Goal: Ask a question

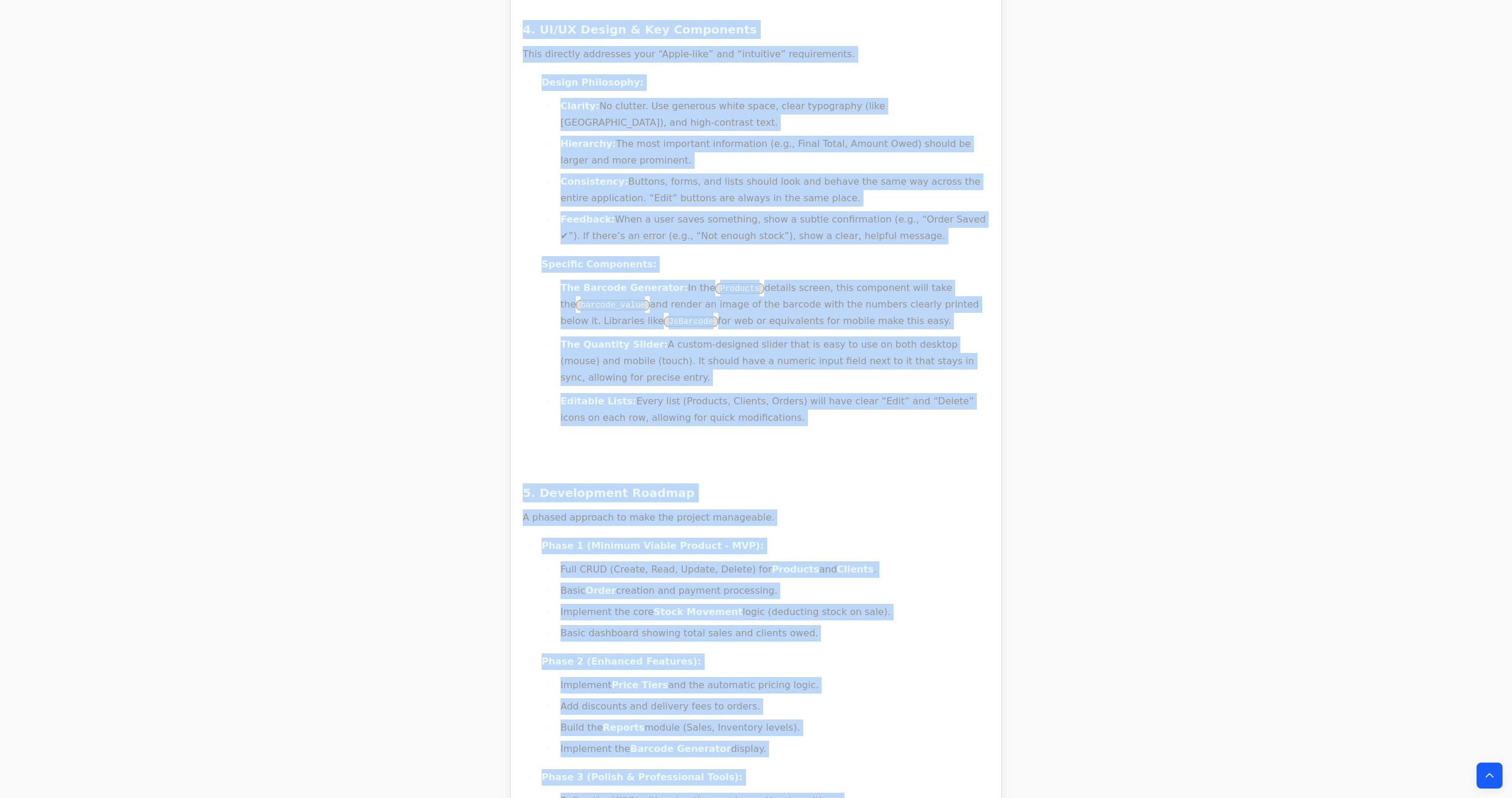
scroll to position [21645, 0]
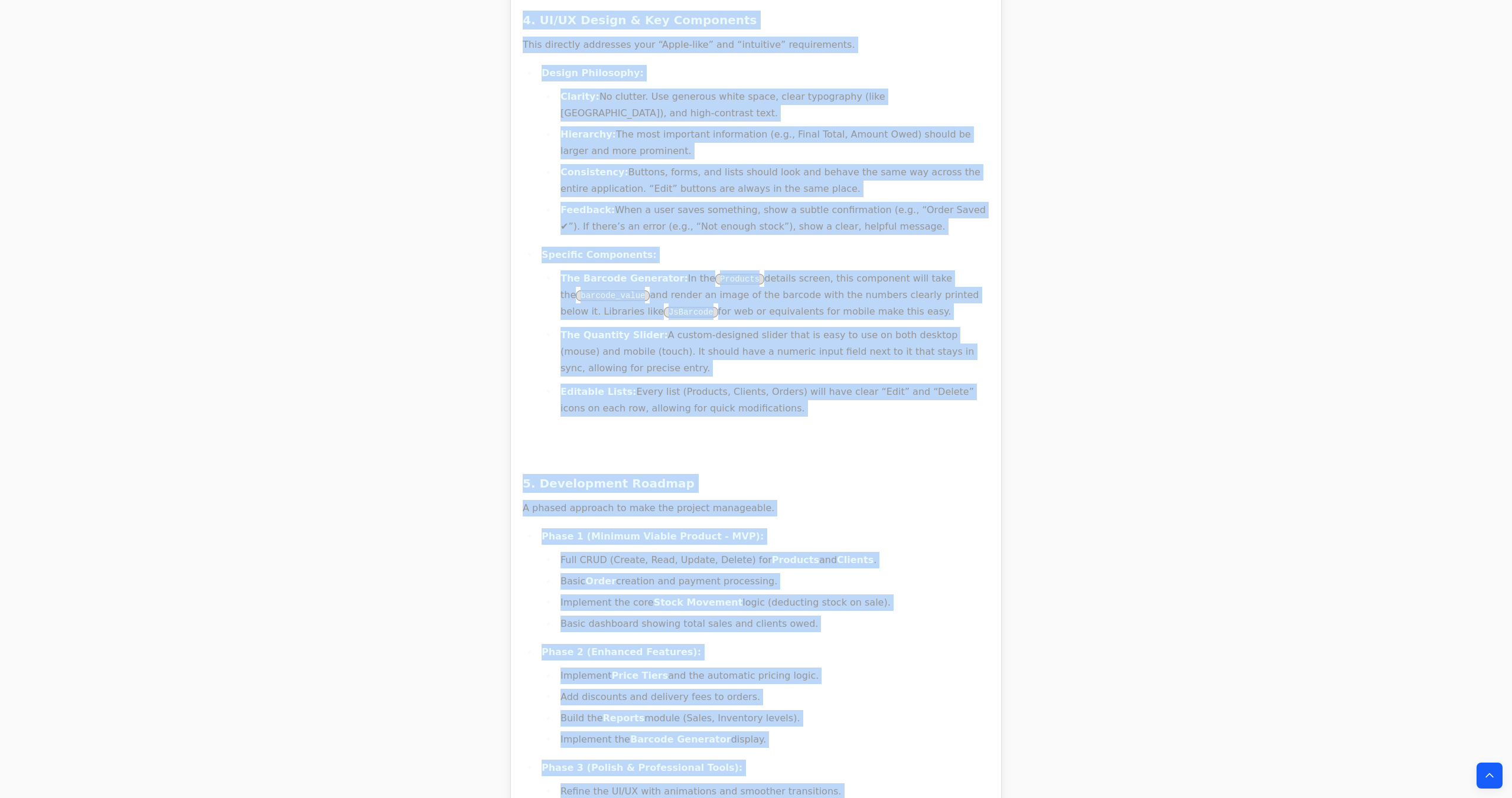
drag, startPoint x: 522, startPoint y: 246, endPoint x: 915, endPoint y: 682, distance: 587.0
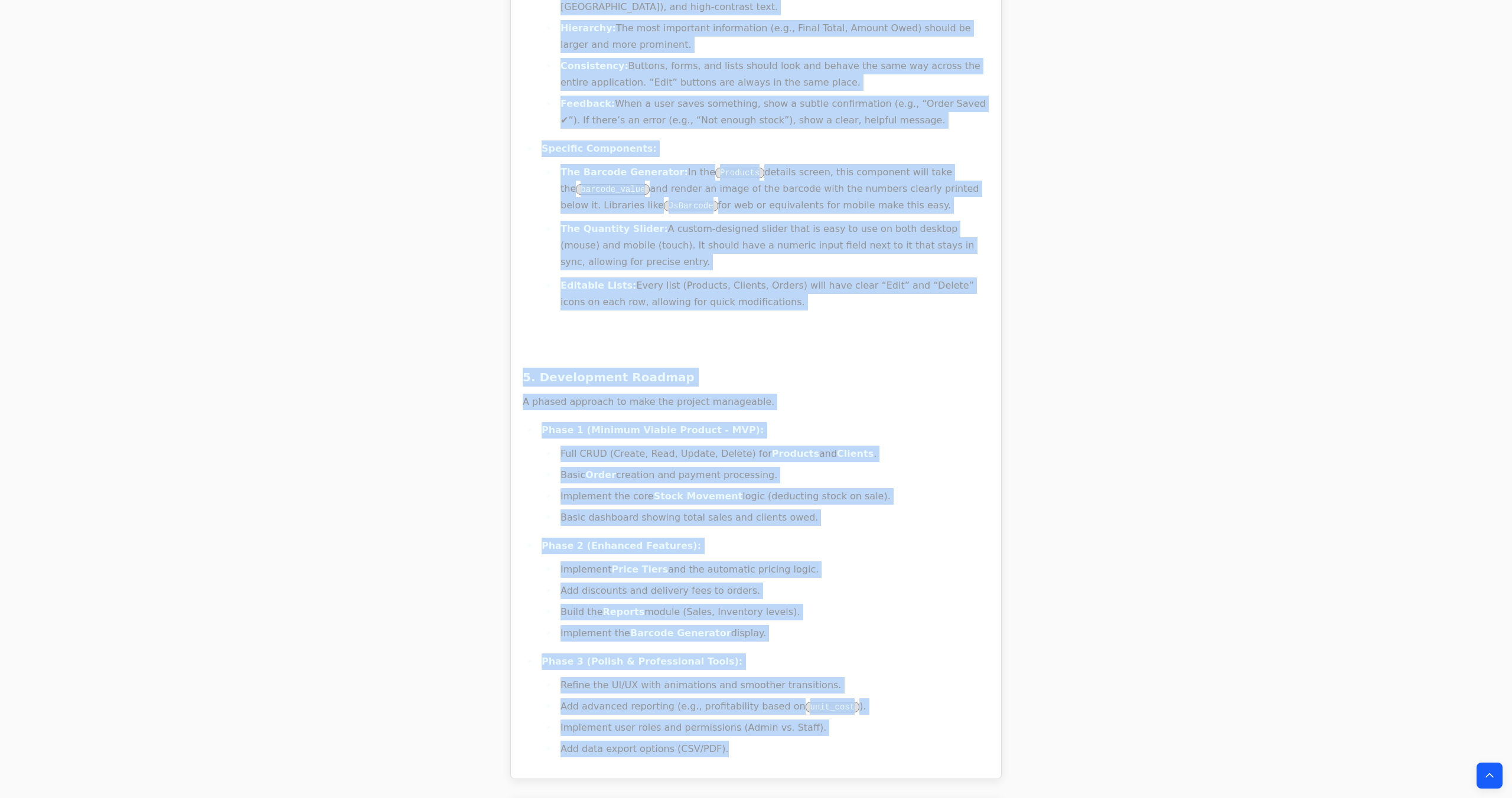
scroll to position [21788, 0]
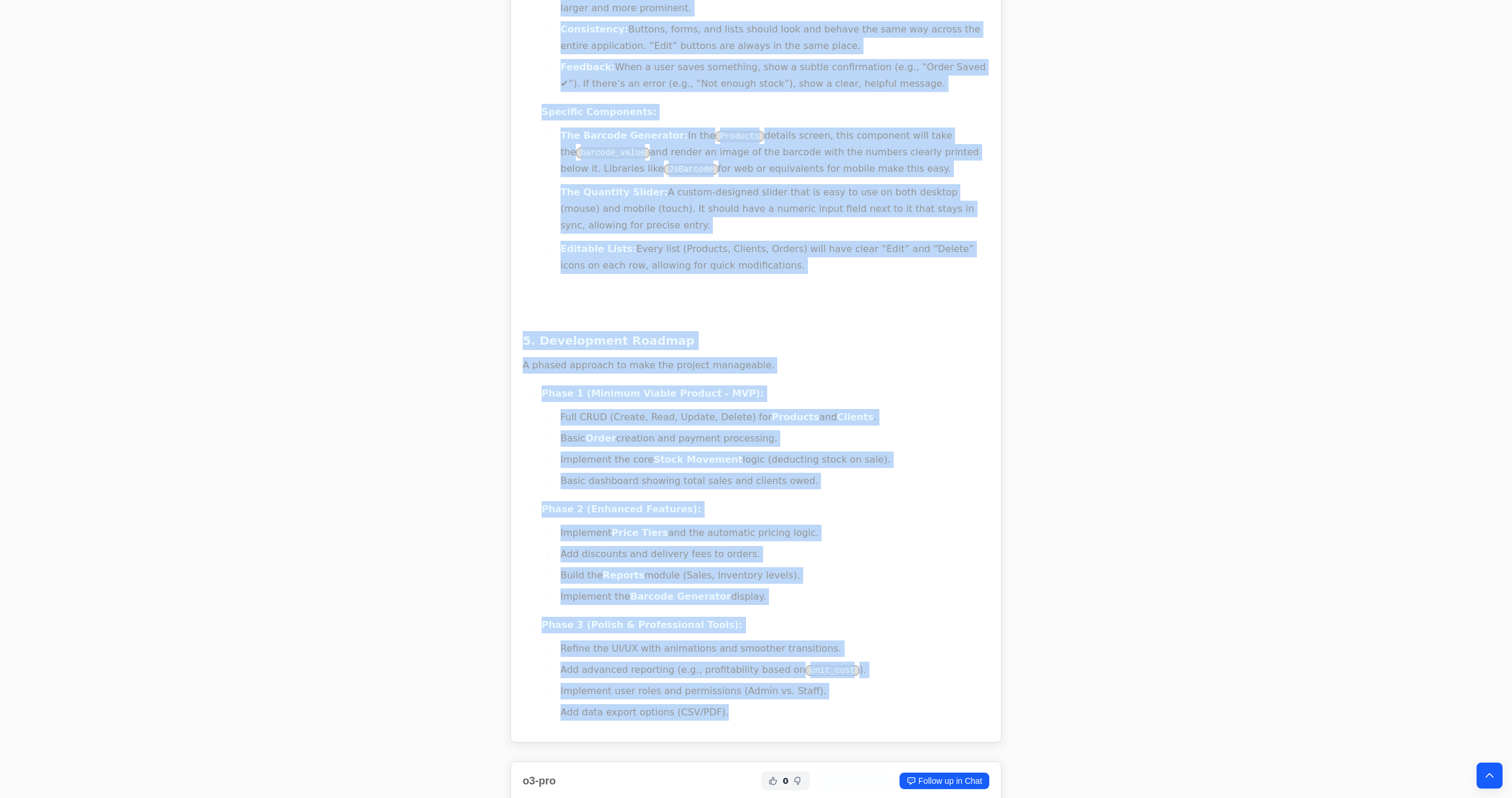
copy div "Mission Statement To create a simple, intuitive, and effective inventory and sa…"
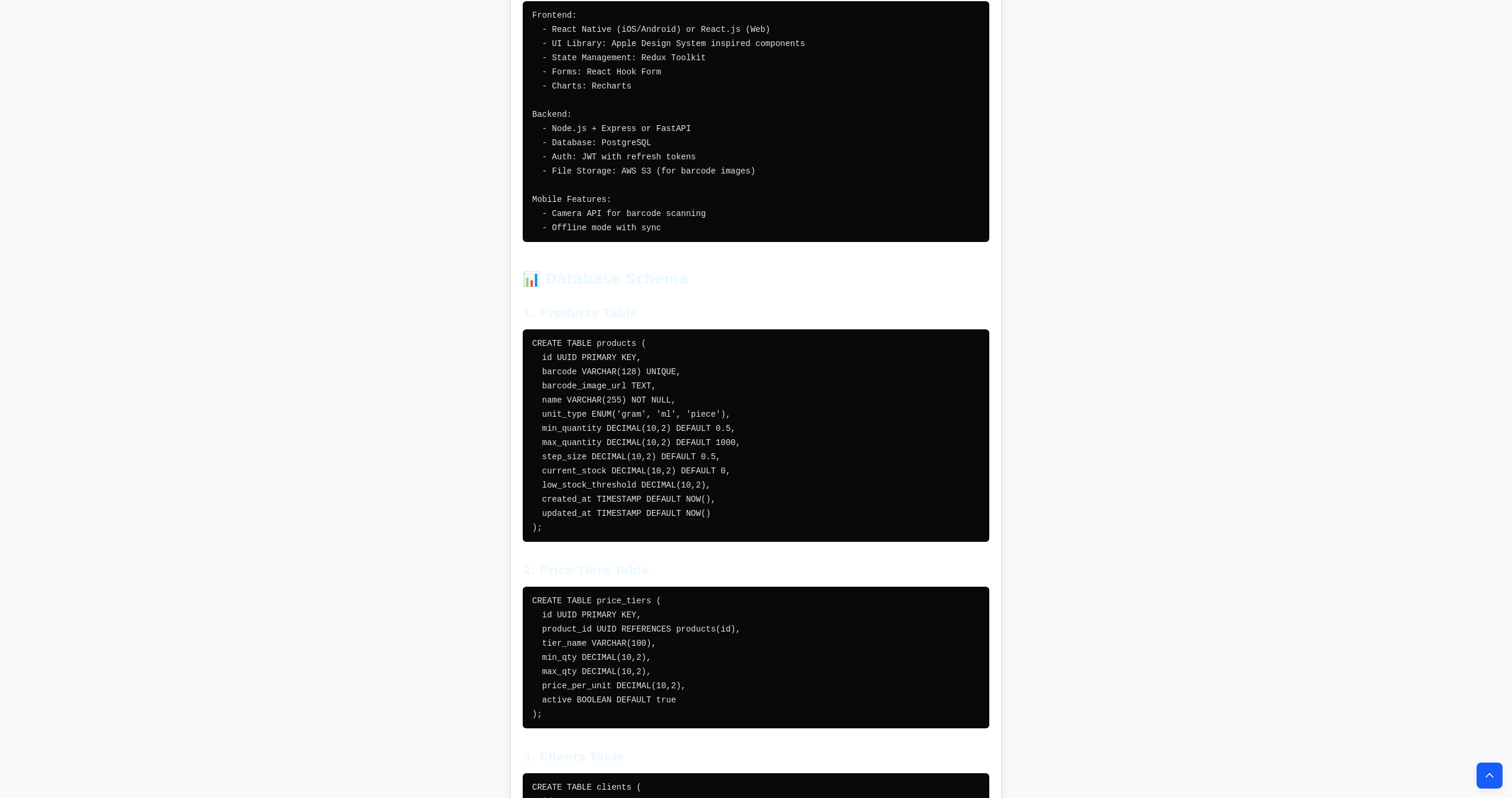
scroll to position [25411, 0]
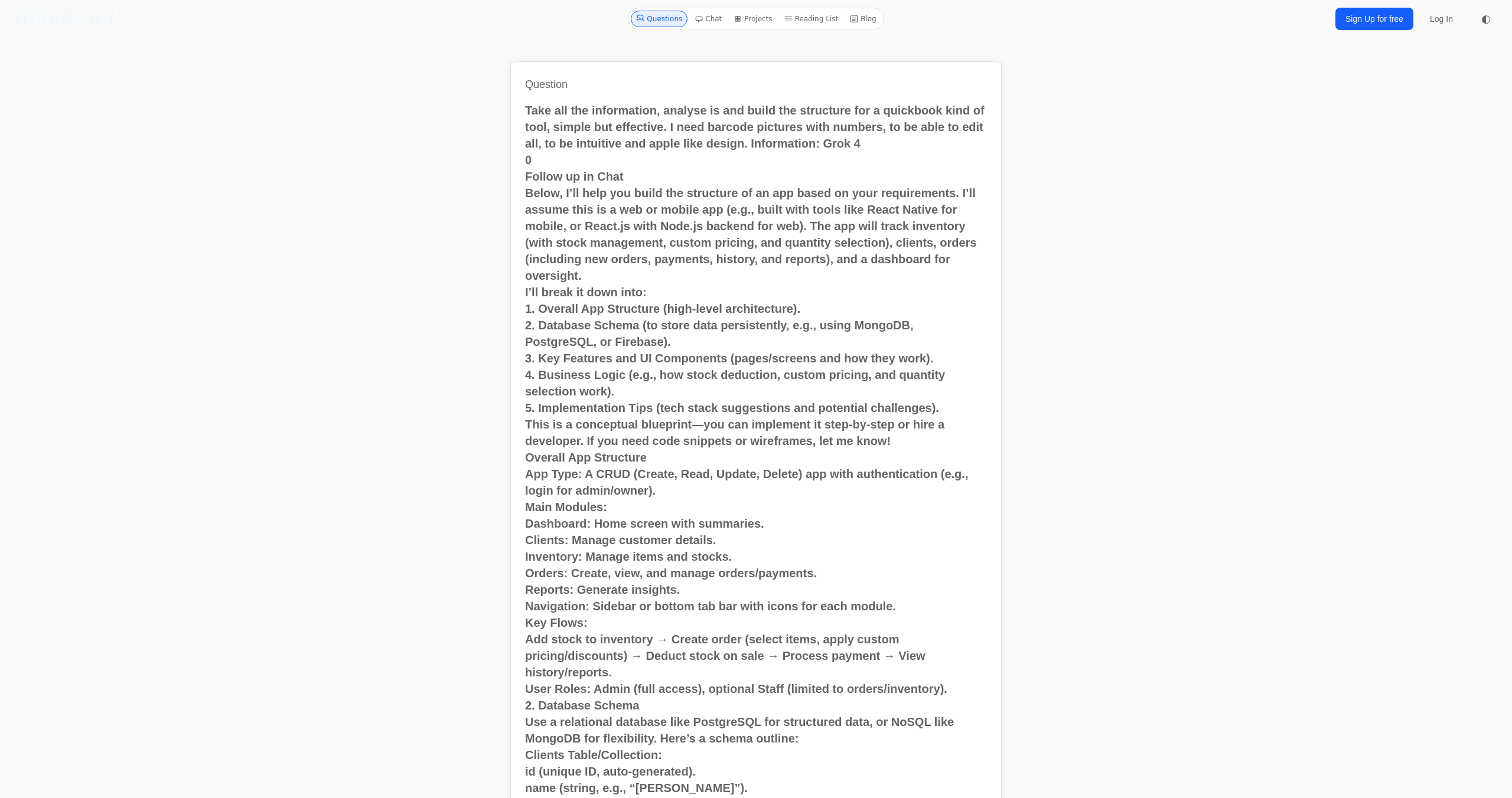
click at [714, 17] on link "Chat" at bounding box center [708, 19] width 37 height 17
click at [674, 29] on div "Questions Chat Projects Reading List Blog" at bounding box center [756, 19] width 256 height 22
click at [669, 22] on link "Questions" at bounding box center [659, 19] width 56 height 17
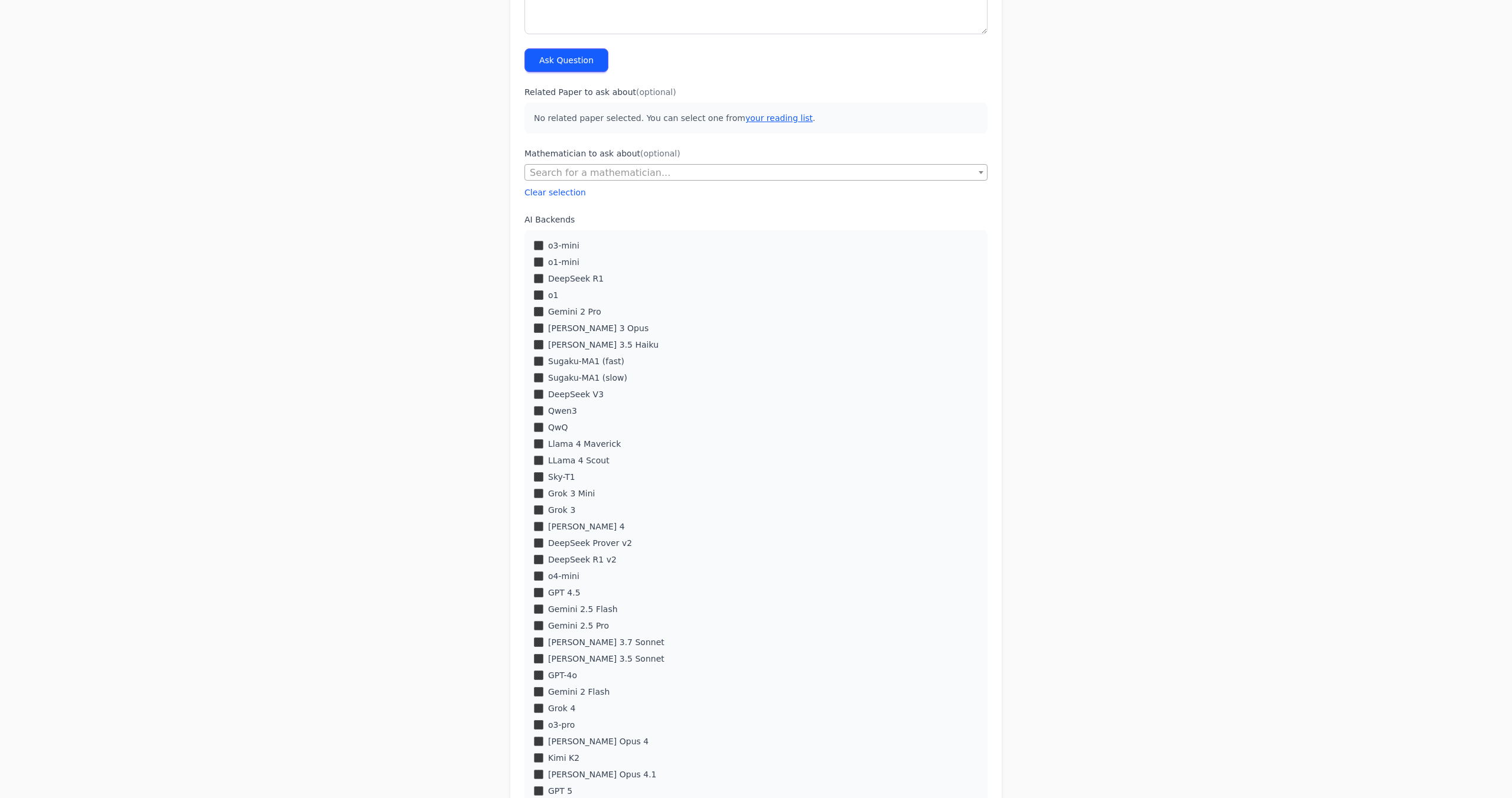
scroll to position [221, 0]
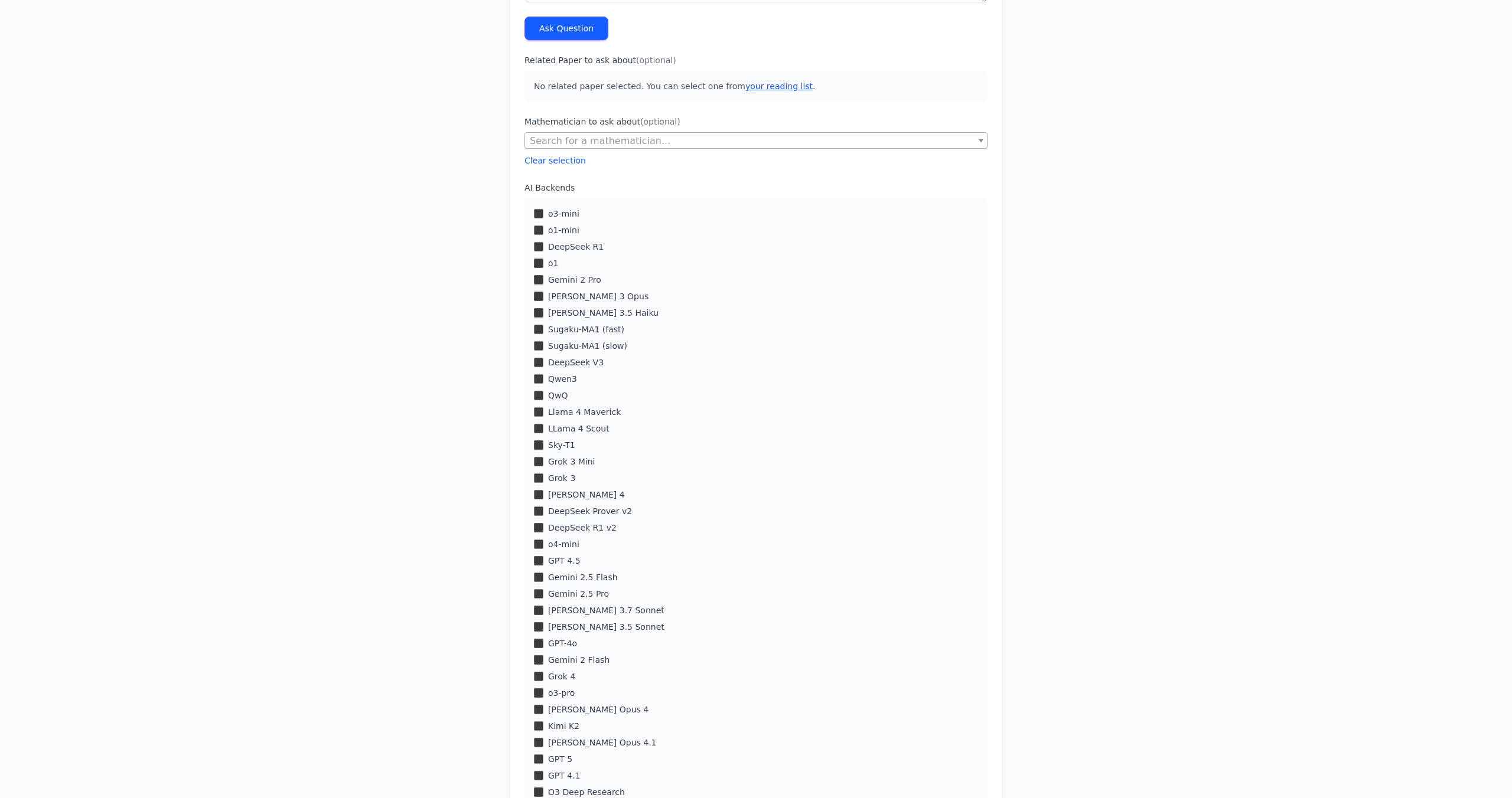
click at [548, 329] on label "Sugaku-MA1 (fast)" at bounding box center [586, 329] width 76 height 12
click at [530, 393] on div "o3-mini o1-mini DeepSeek R1 o1 Gemini 2 Pro Claude 3 Opus" at bounding box center [756, 503] width 463 height 610
click at [537, 426] on div "o3-mini o1-mini DeepSeek R1 o1 Gemini 2 Pro Claude 3 Opus" at bounding box center [756, 507] width 463 height 610
click at [537, 508] on div "o3-mini o1-mini DeepSeek R1 o1 Gemini 2 Pro Claude 3 Opus" at bounding box center [756, 507] width 463 height 610
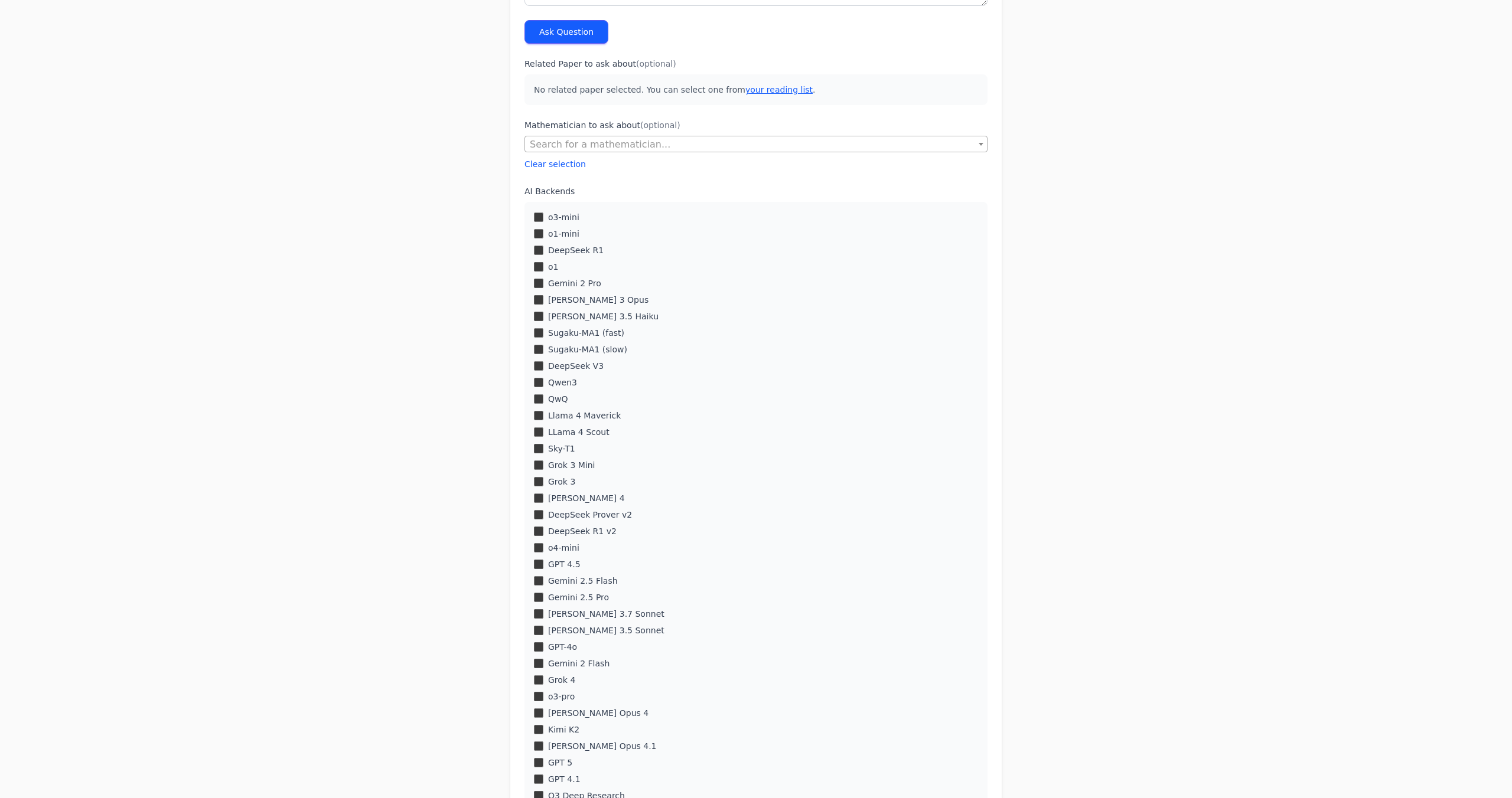
click at [543, 518] on div "DeepSeek Prover v2" at bounding box center [756, 515] width 444 height 12
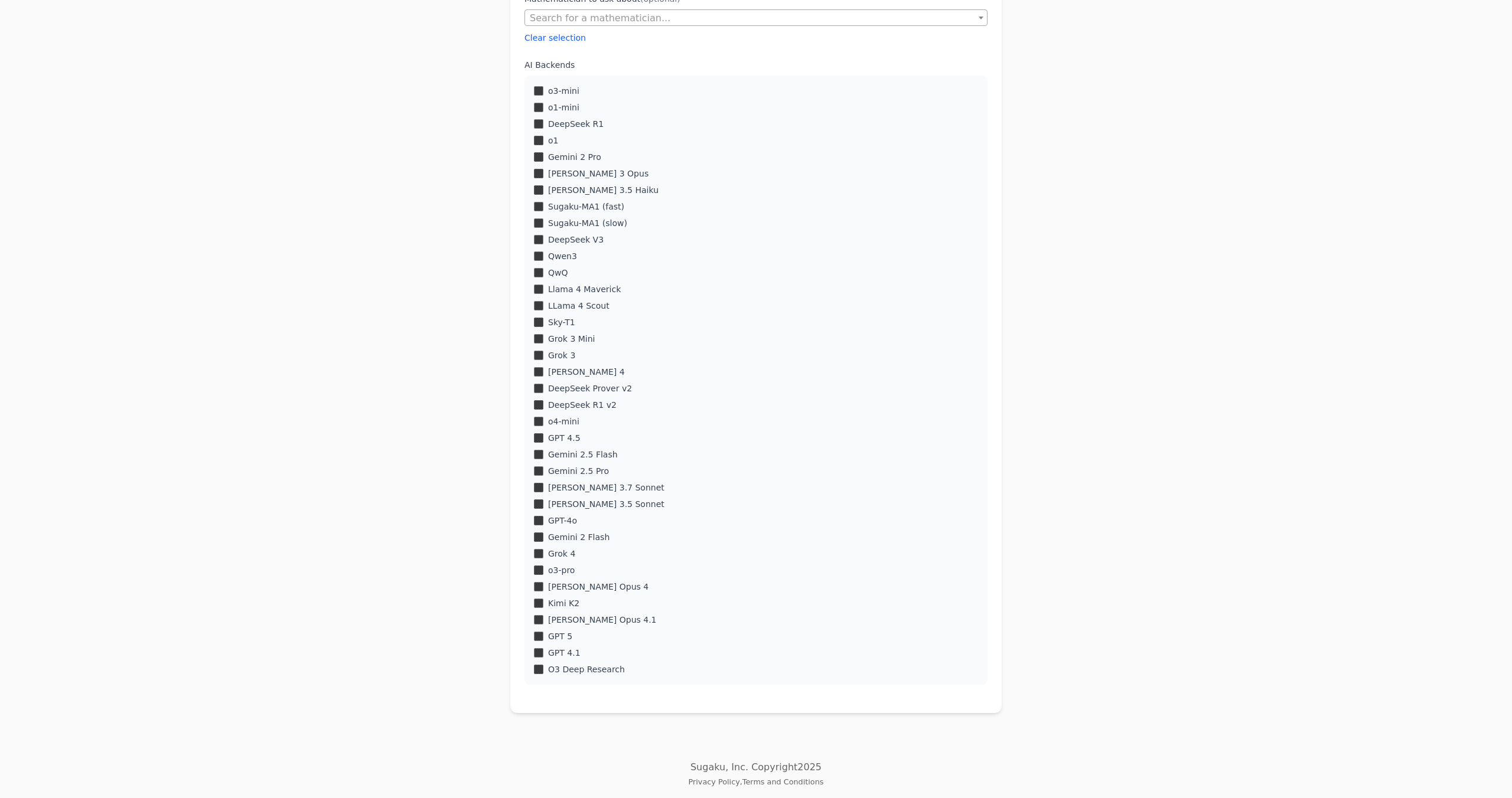
click at [548, 425] on label "o4-mini" at bounding box center [564, 421] width 31 height 12
click at [542, 461] on div "o3-mini o1-mini DeepSeek R1 o1 Gemini 2 Pro [PERSON_NAME] 3 Opus" at bounding box center [756, 380] width 463 height 610
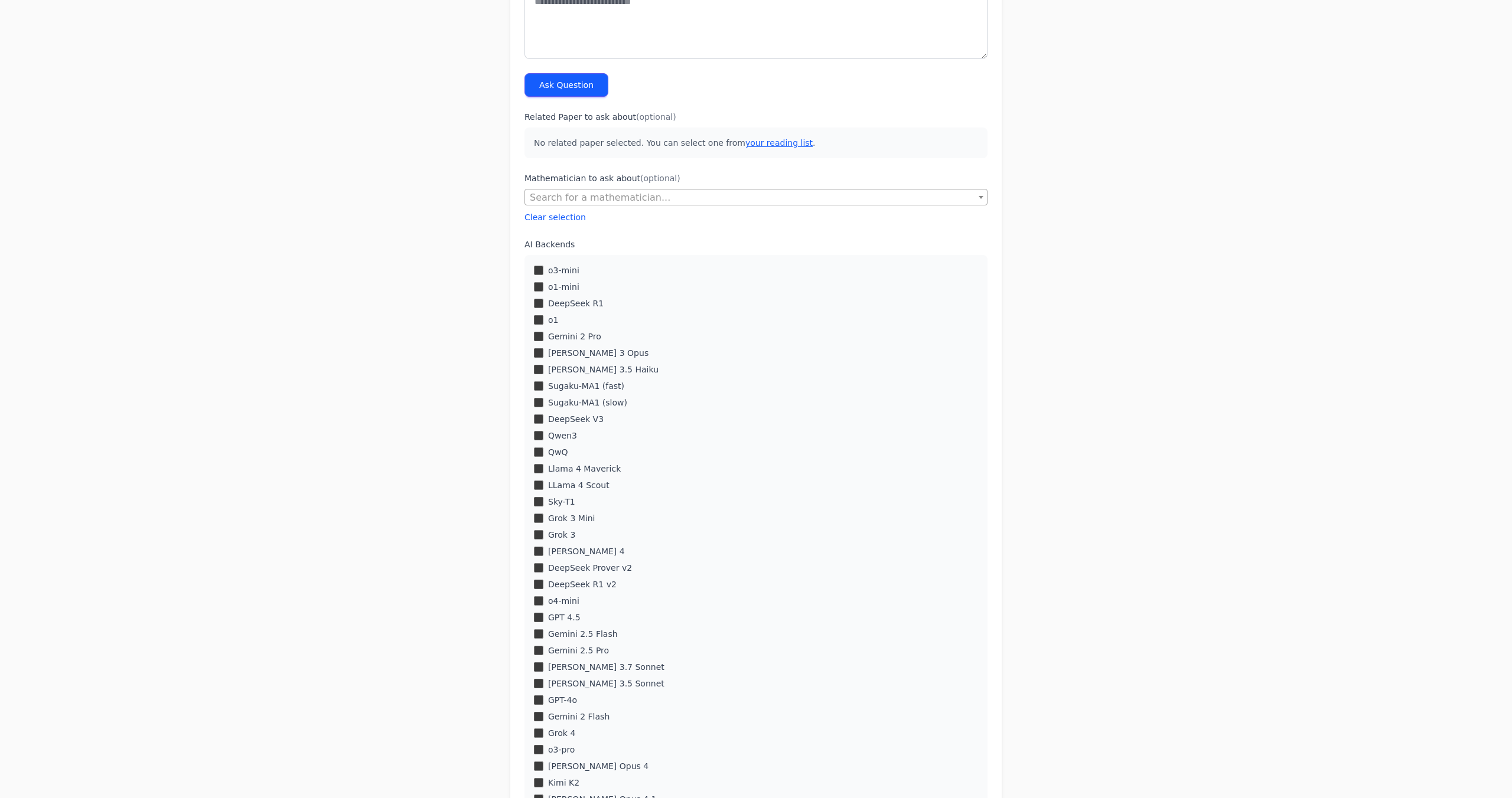
scroll to position [0, 0]
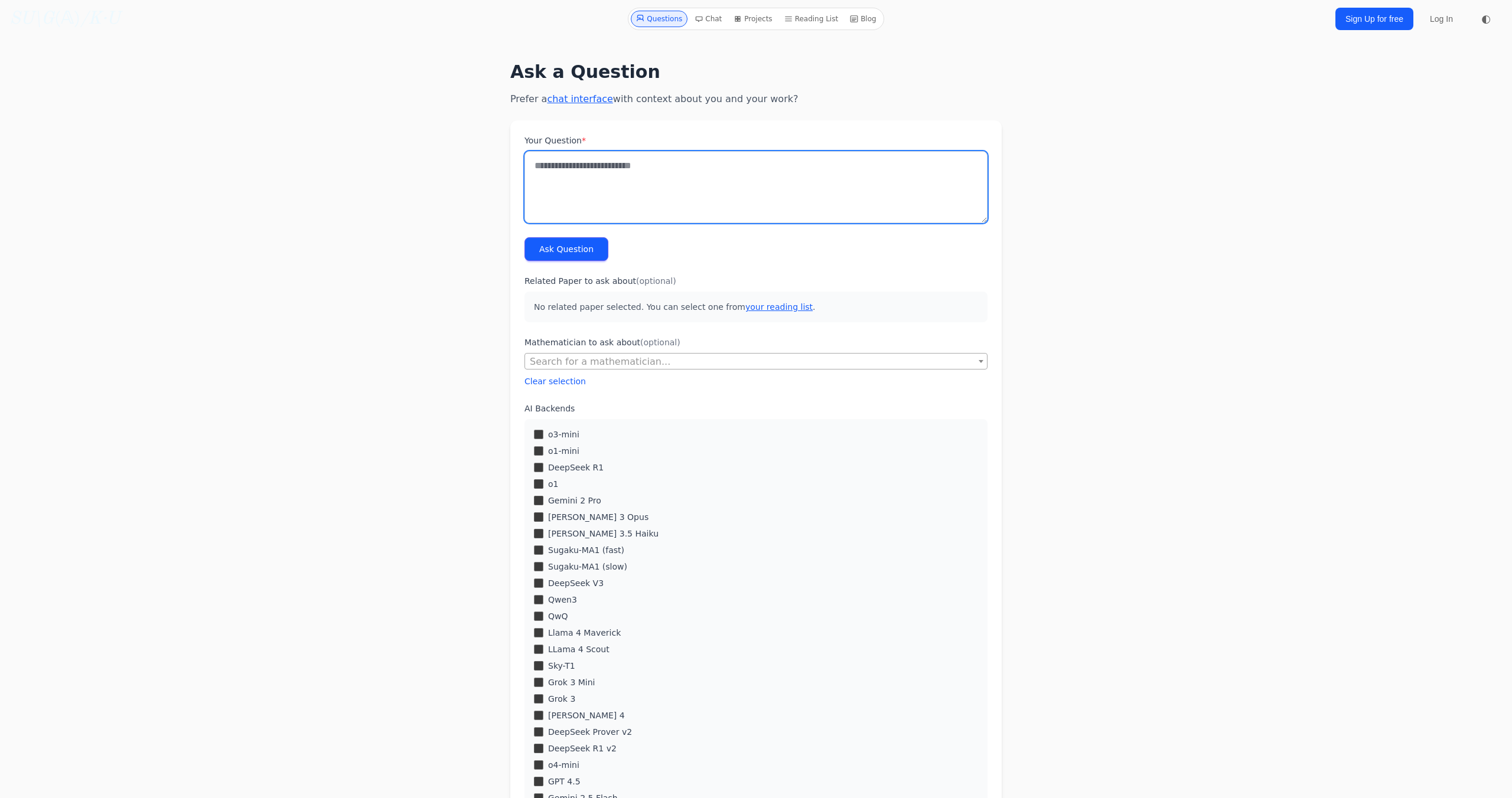
click at [650, 215] on textarea "Your Question *" at bounding box center [756, 187] width 463 height 72
paste textarea "**********"
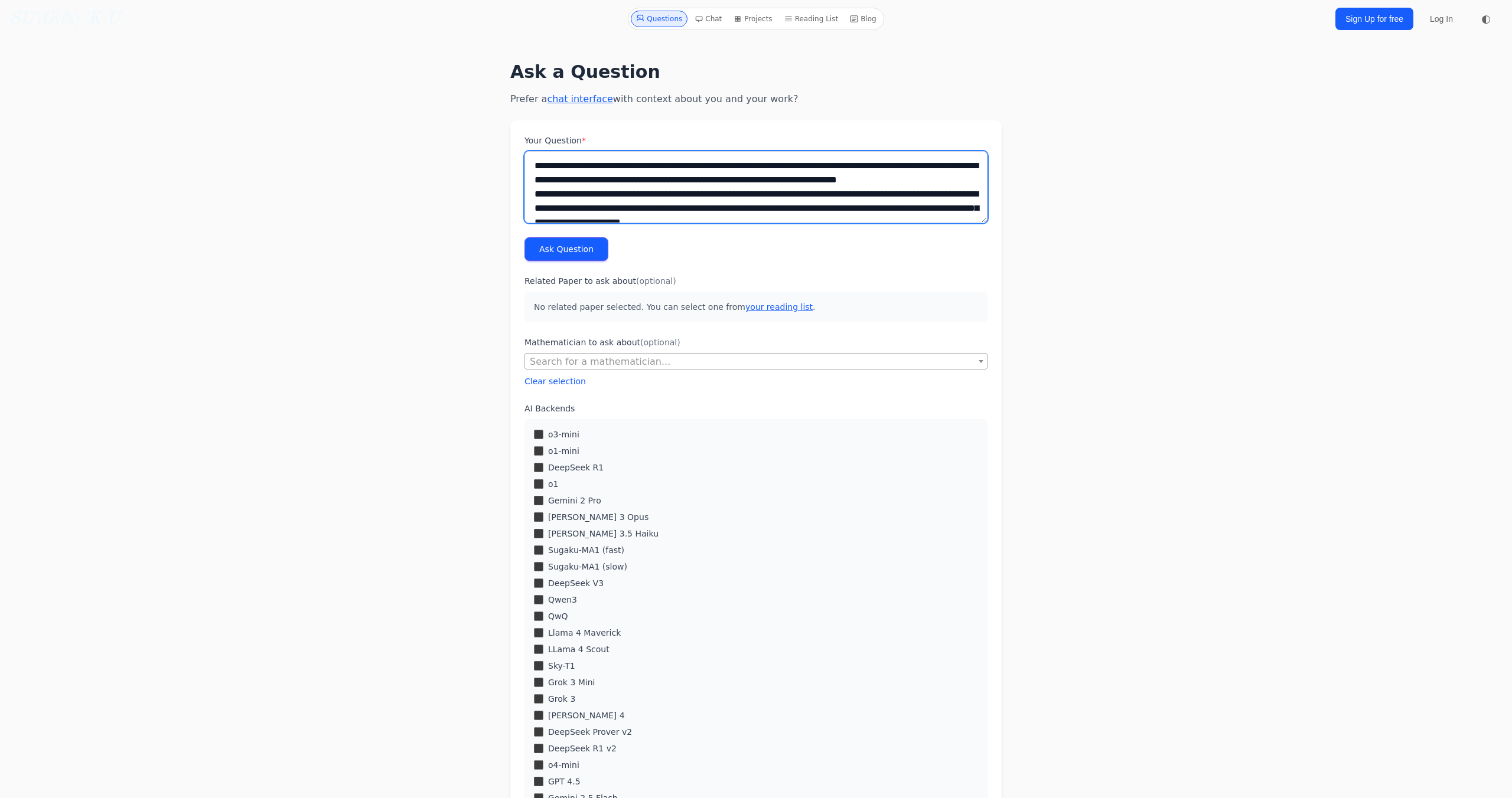
scroll to position [1918, 0]
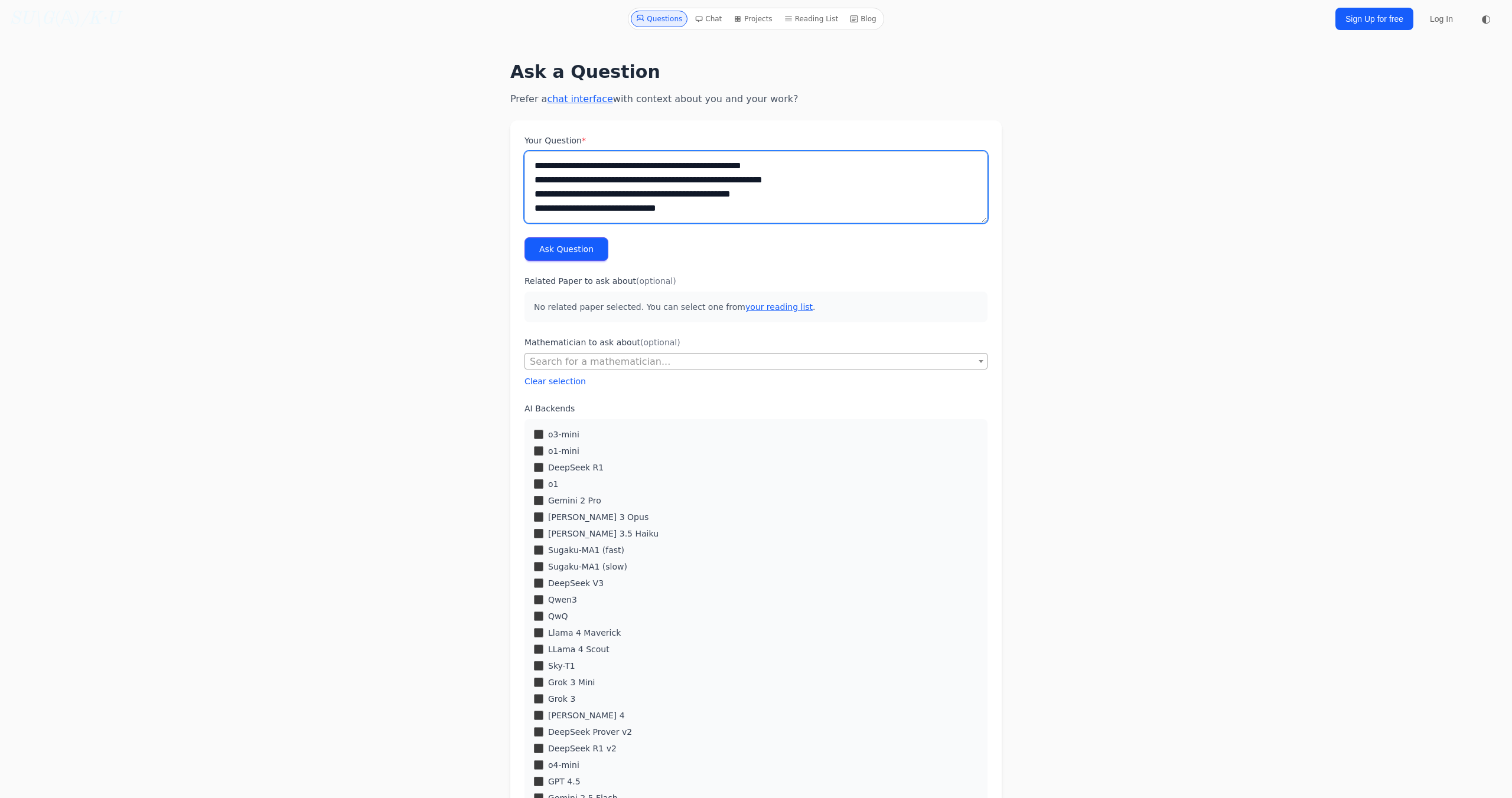
type textarea "**********"
click at [547, 253] on button "Ask Question" at bounding box center [566, 249] width 84 height 24
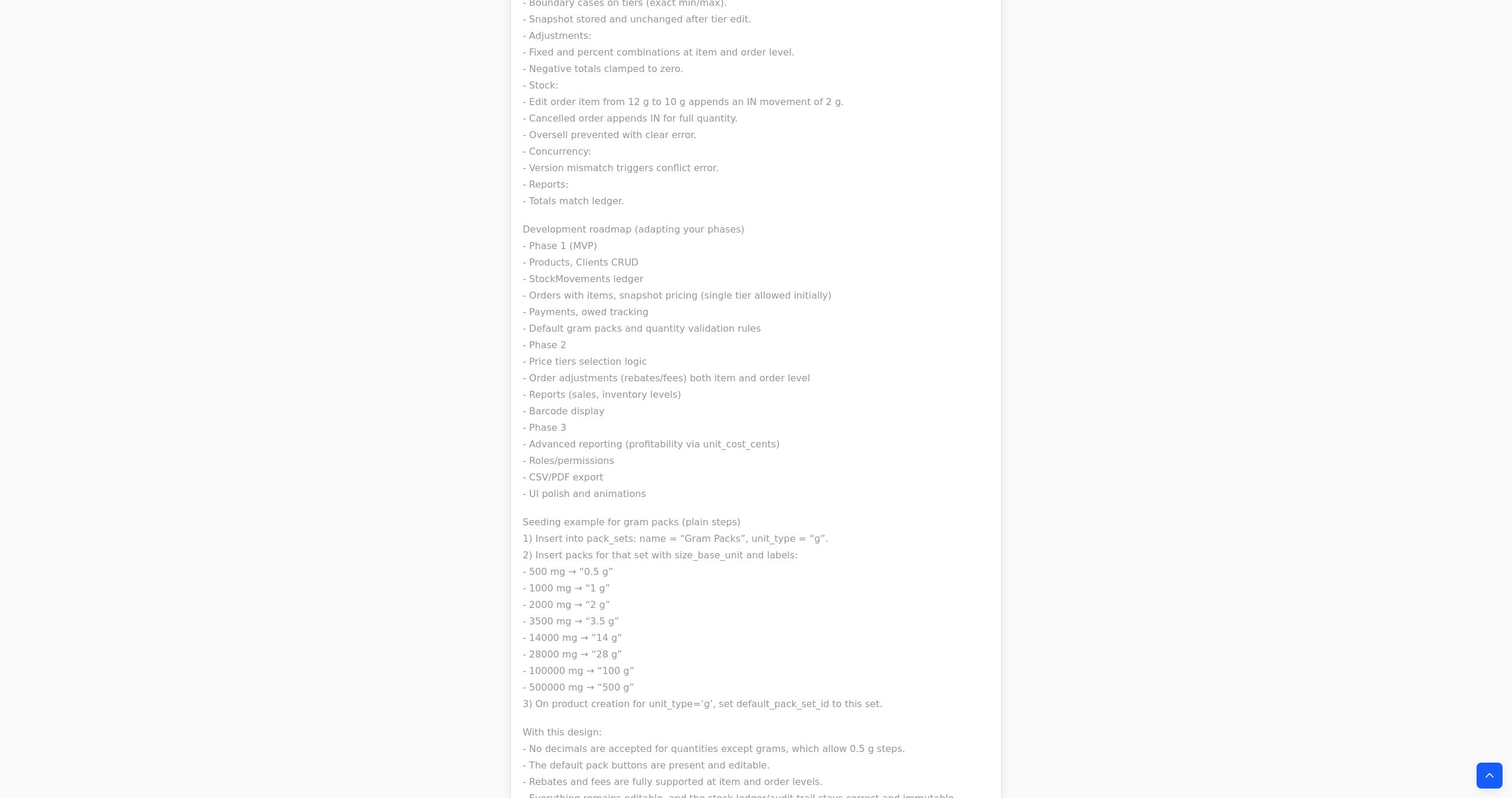
scroll to position [9226, 0]
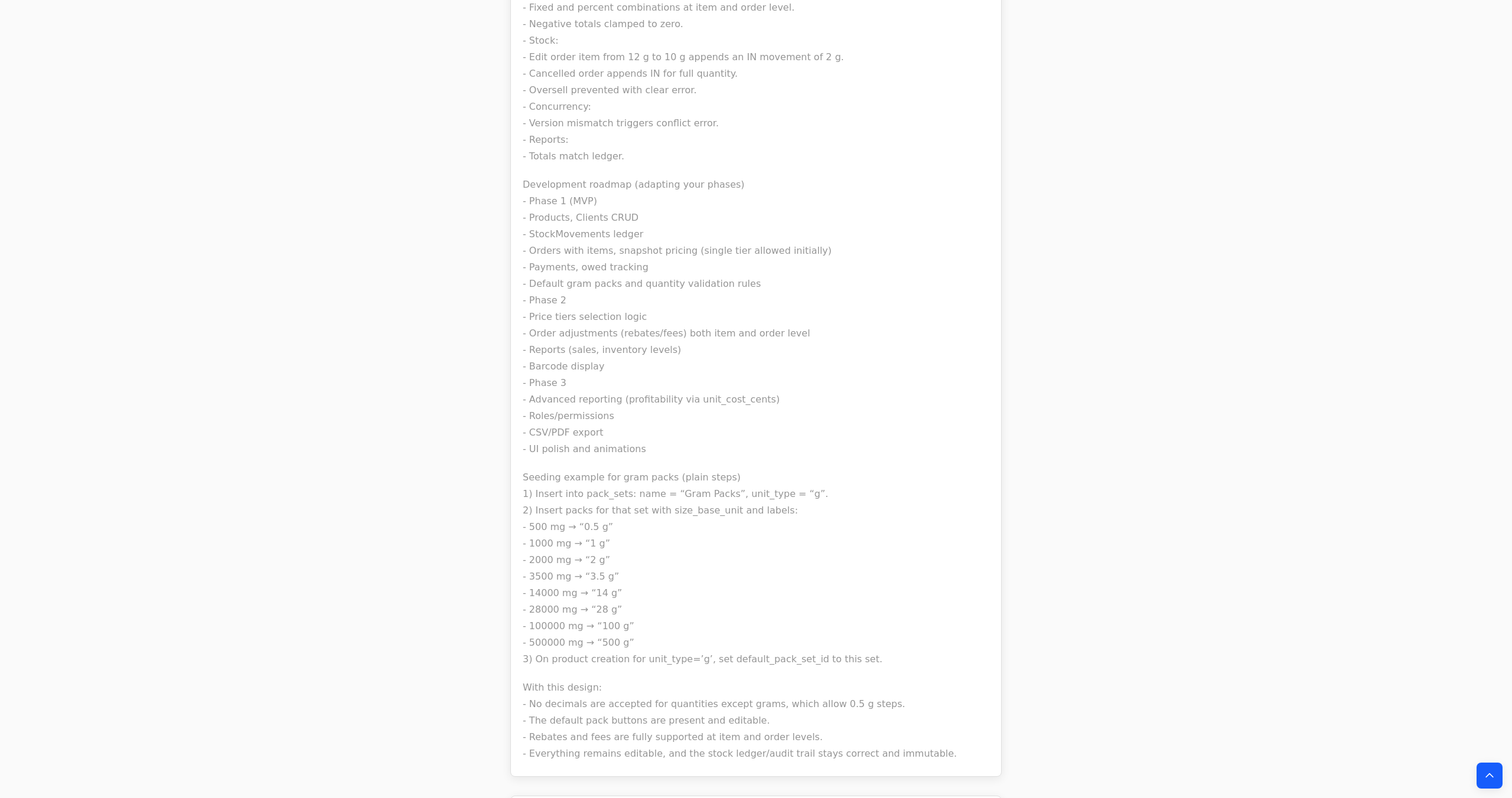
drag, startPoint x: 526, startPoint y: 399, endPoint x: 915, endPoint y: 649, distance: 462.4
copy div "Lorem ip d sitametc, adipiscingelit-seddo eius temp incididu “ut laboreet, dolo…"
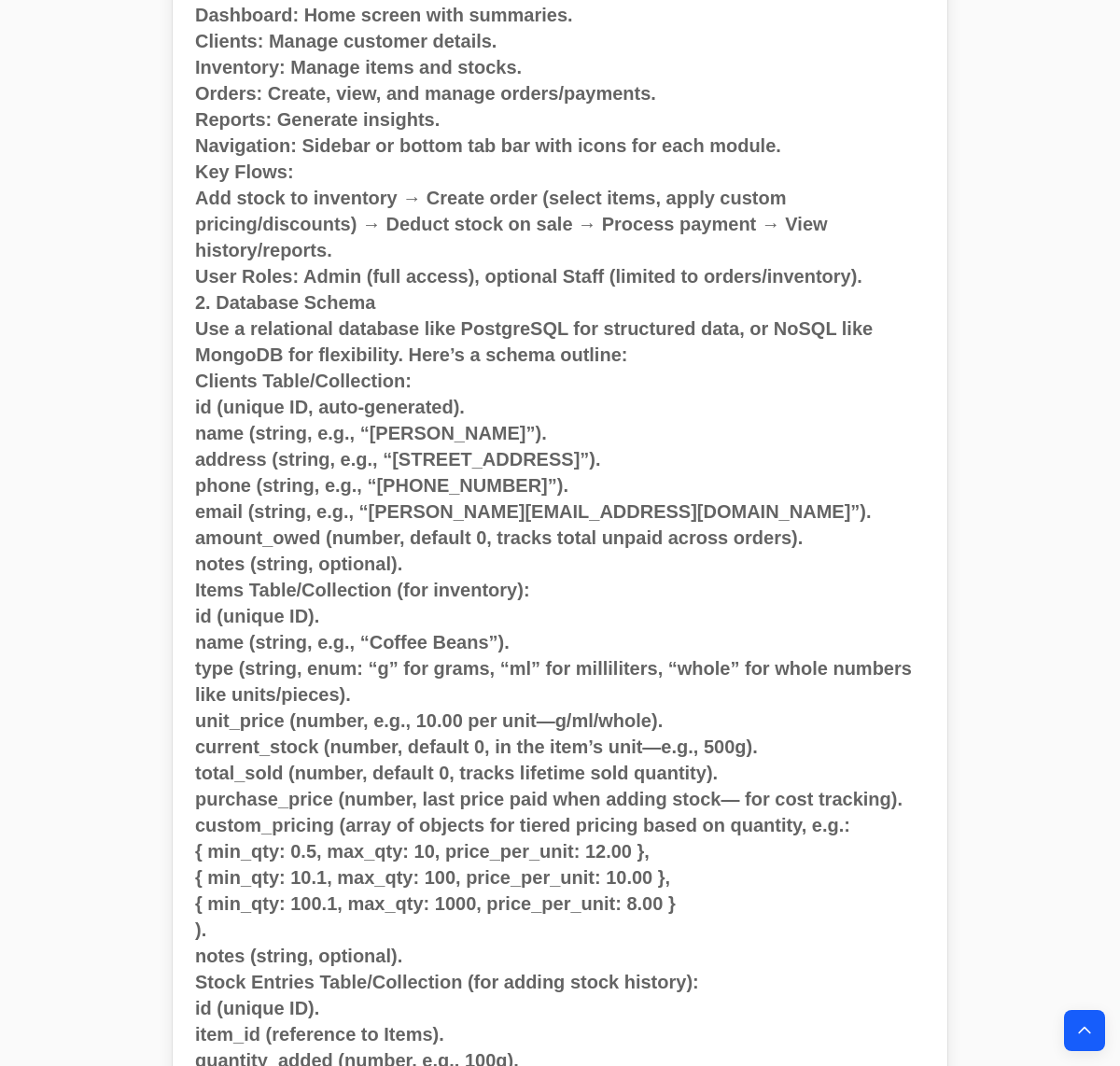
scroll to position [1068, 0]
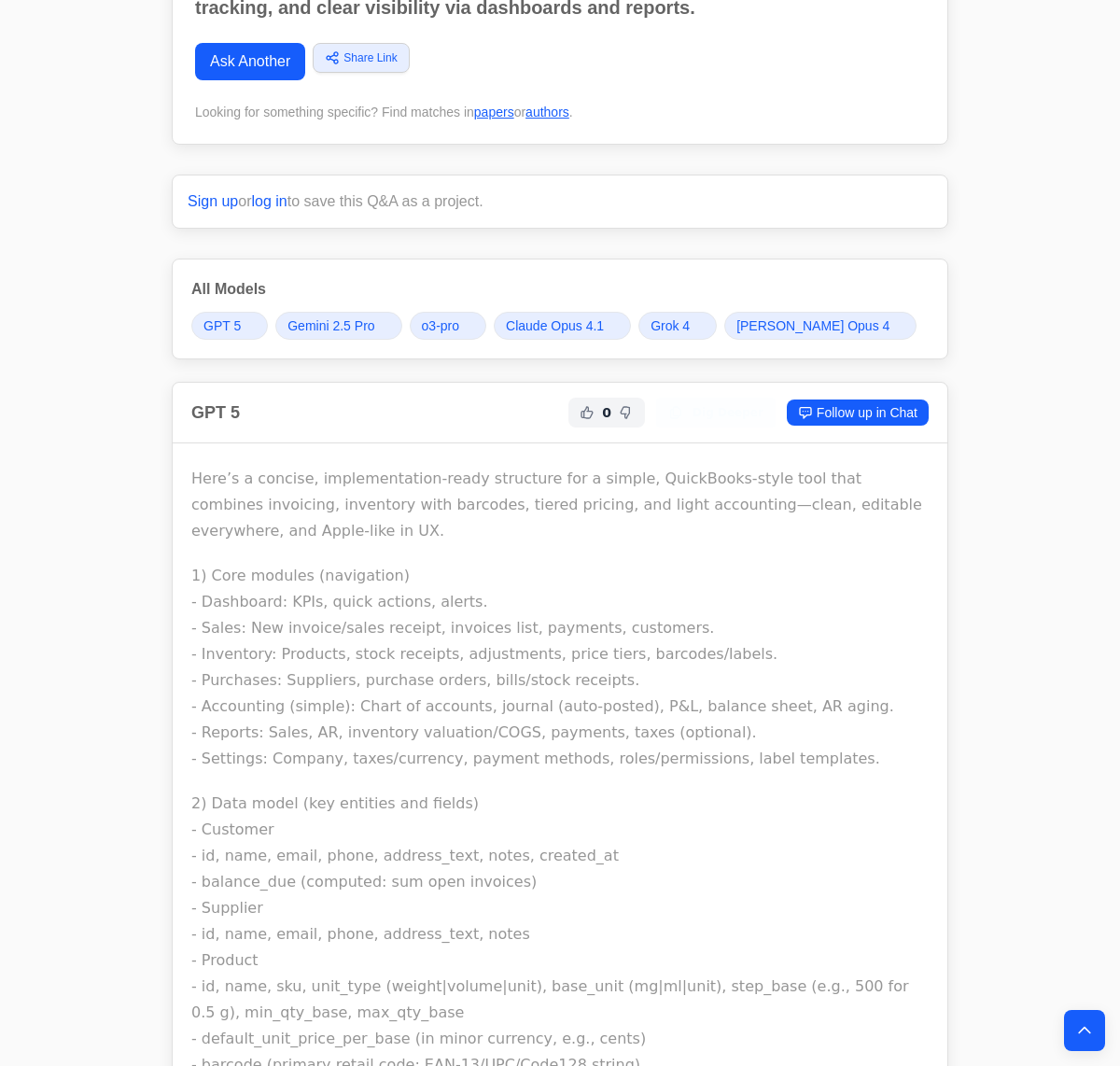
scroll to position [25465, 0]
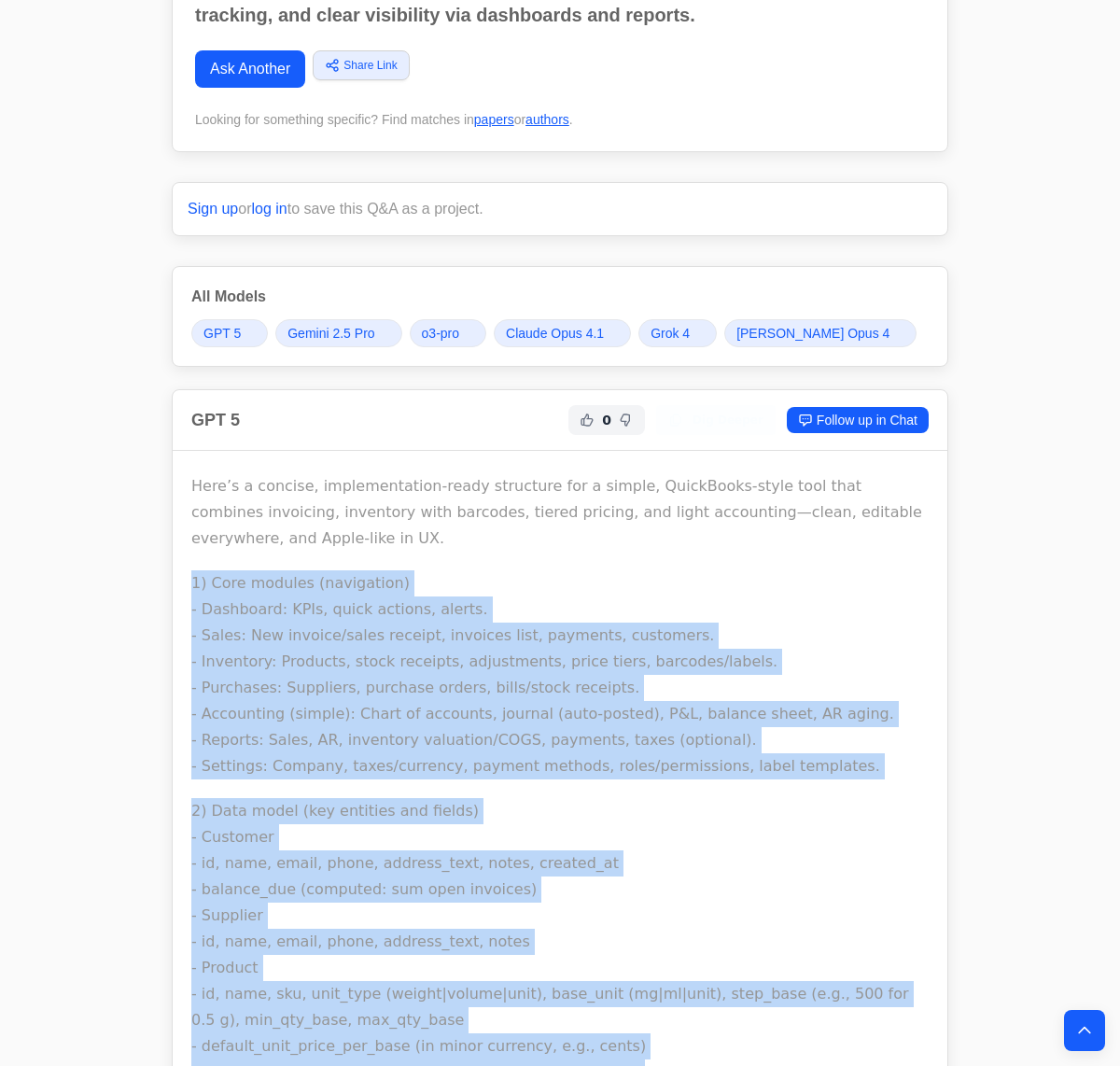
drag, startPoint x: 592, startPoint y: 819, endPoint x: 178, endPoint y: 542, distance: 498.1
copy div "1) Core modules (navigation) - Dashboard: KPIs, quick actions, alerts. - Sales:…"
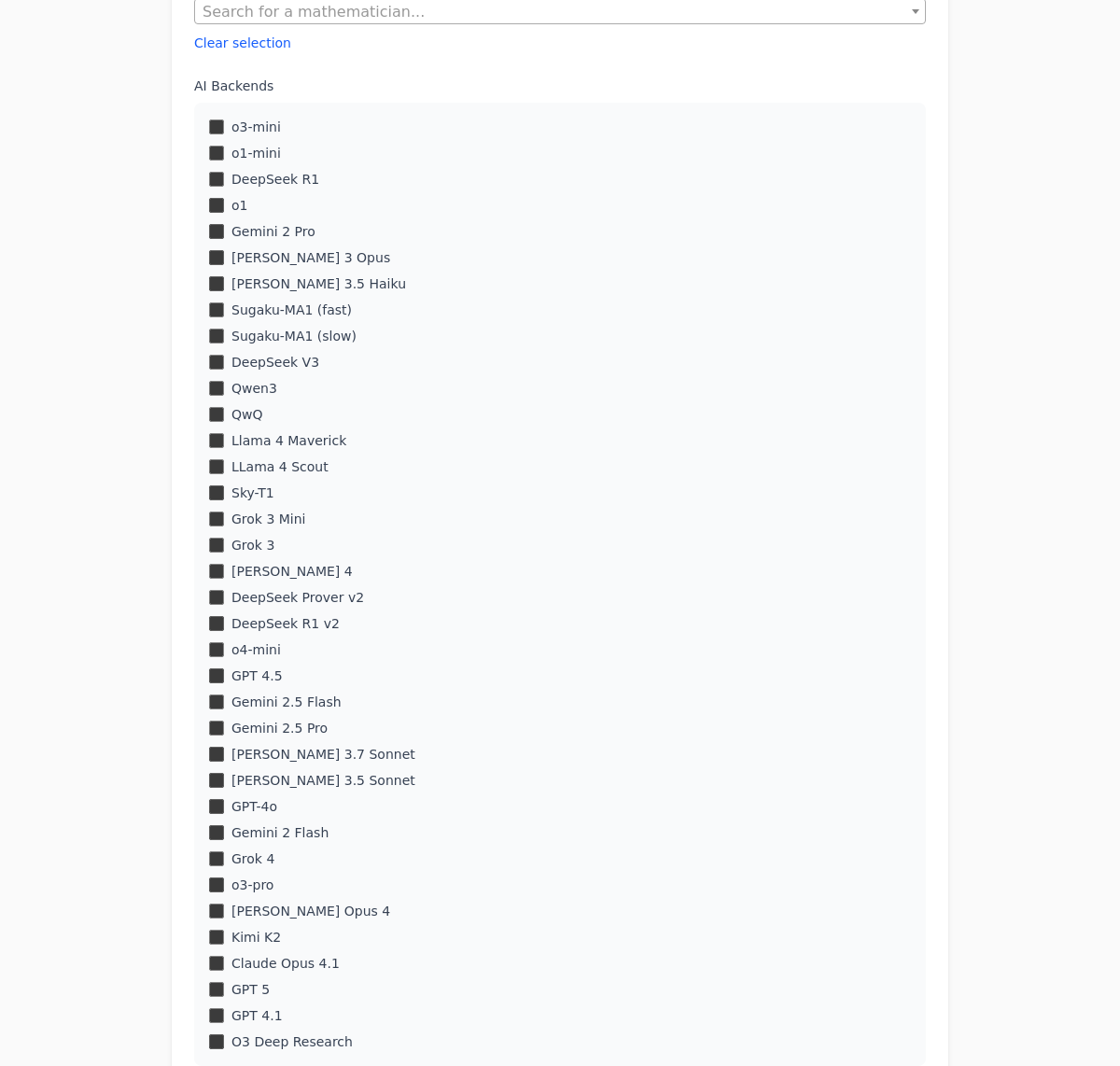
scroll to position [702, 0]
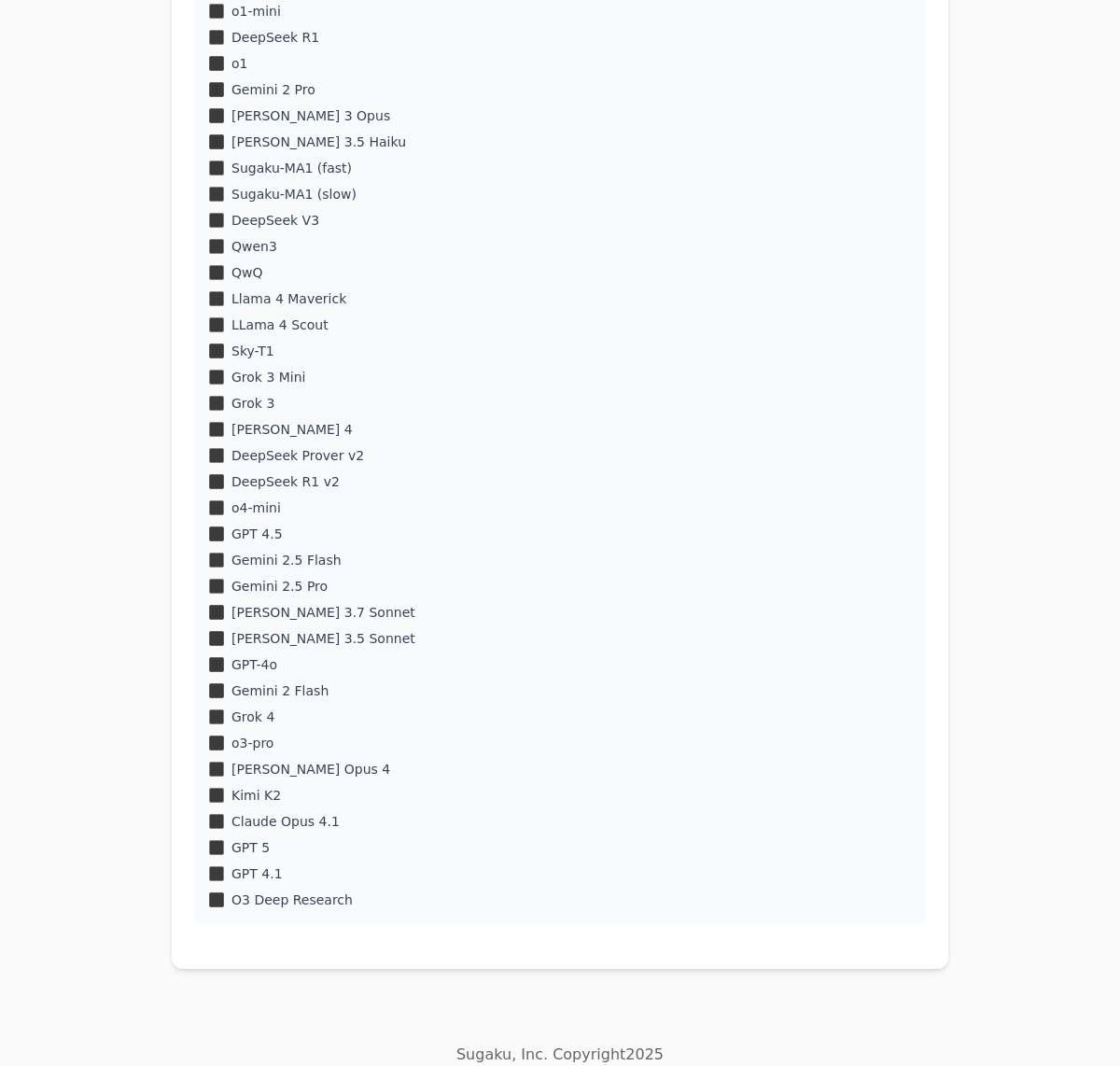
drag, startPoint x: 210, startPoint y: 386, endPoint x: 229, endPoint y: 384, distance: 19.1
click at [215, 386] on div "o3-mini o1-mini DeepSeek R1 o1 Gemini 2 Pro [PERSON_NAME] 3 Opus" at bounding box center [560, 442] width 732 height 964
click at [222, 254] on div "Qwen3" at bounding box center [560, 246] width 702 height 19
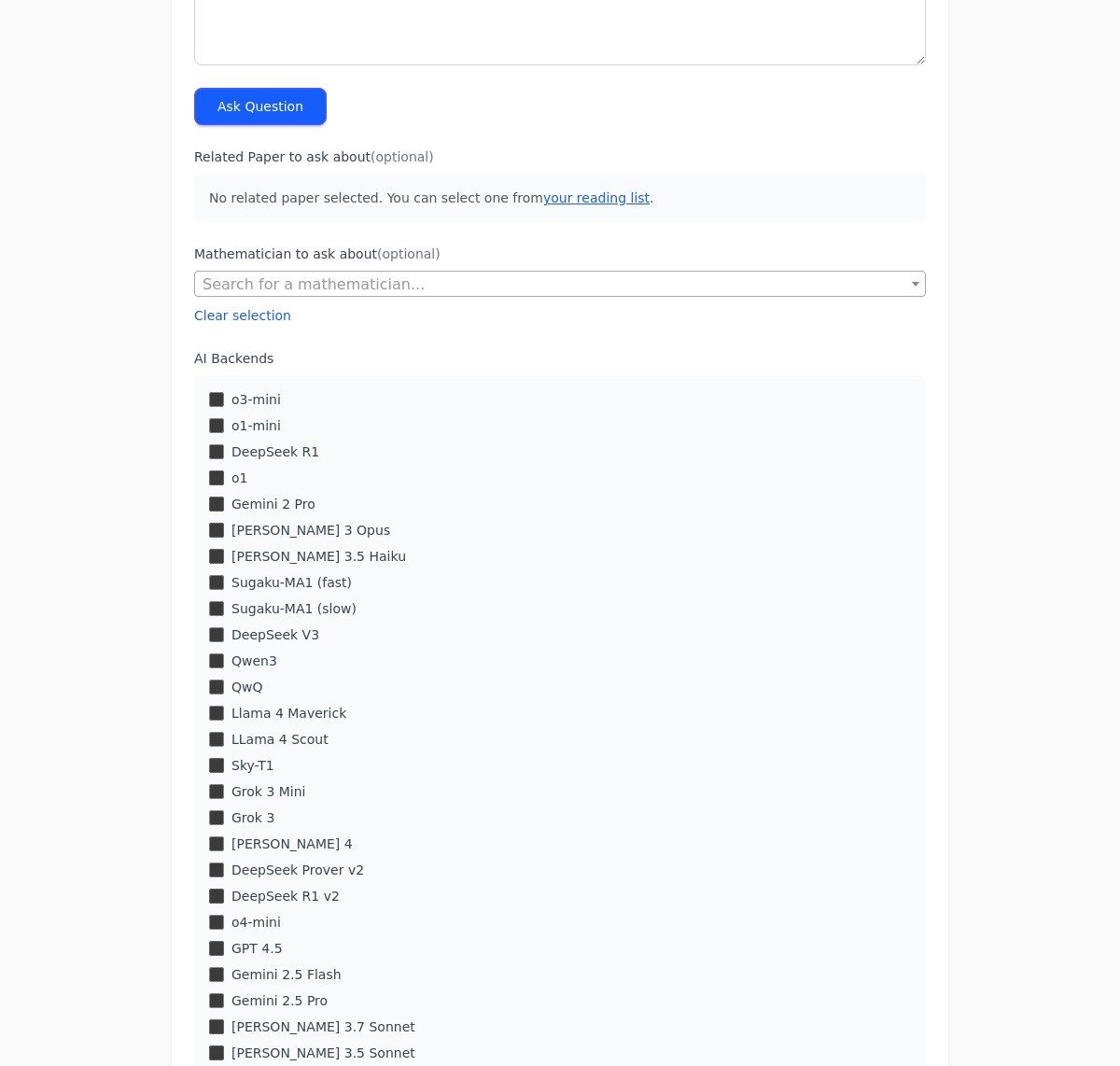
scroll to position [62, 0]
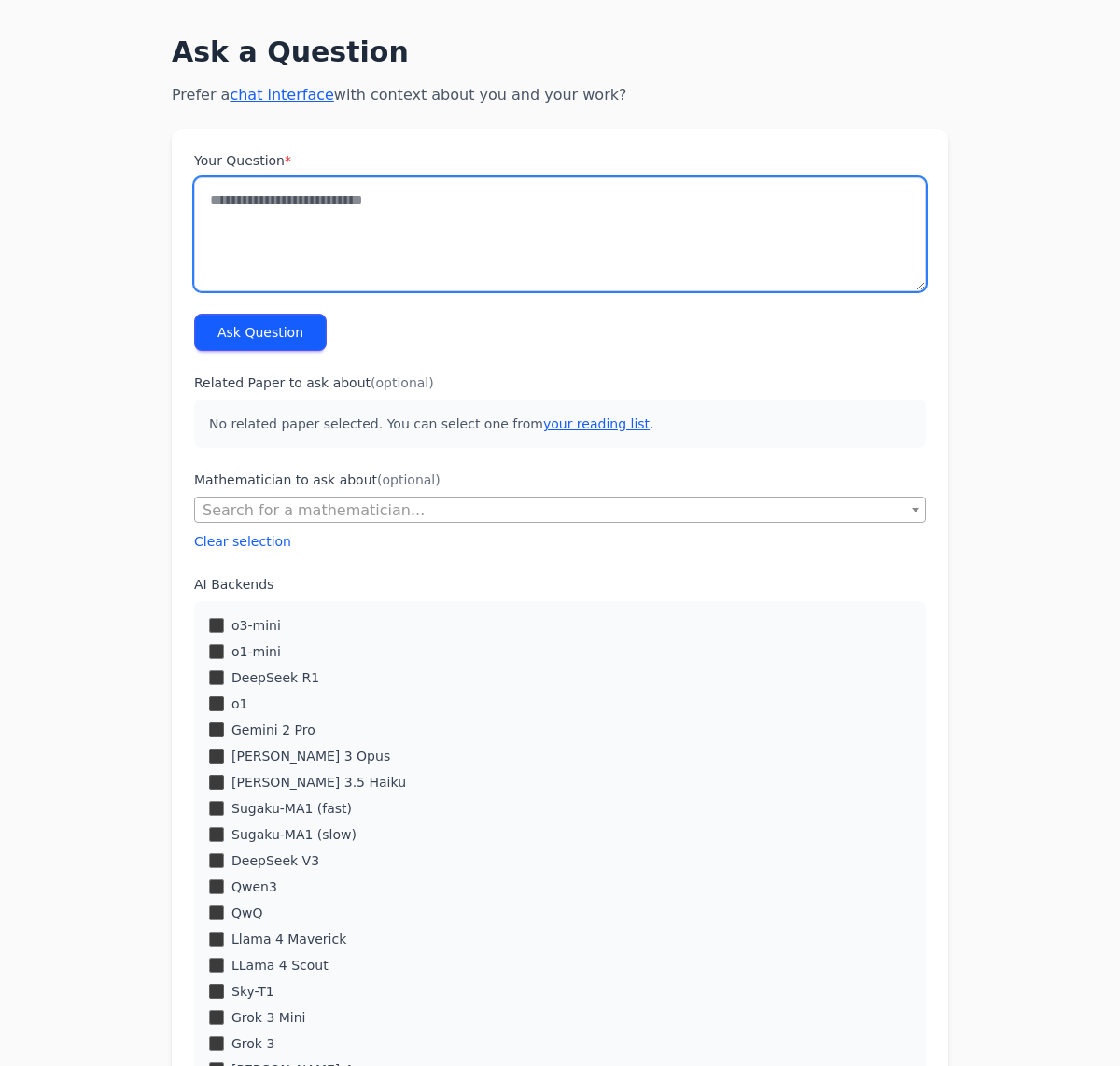
click at [394, 237] on textarea "Your Question *" at bounding box center [560, 234] width 732 height 114
type textarea "**********"
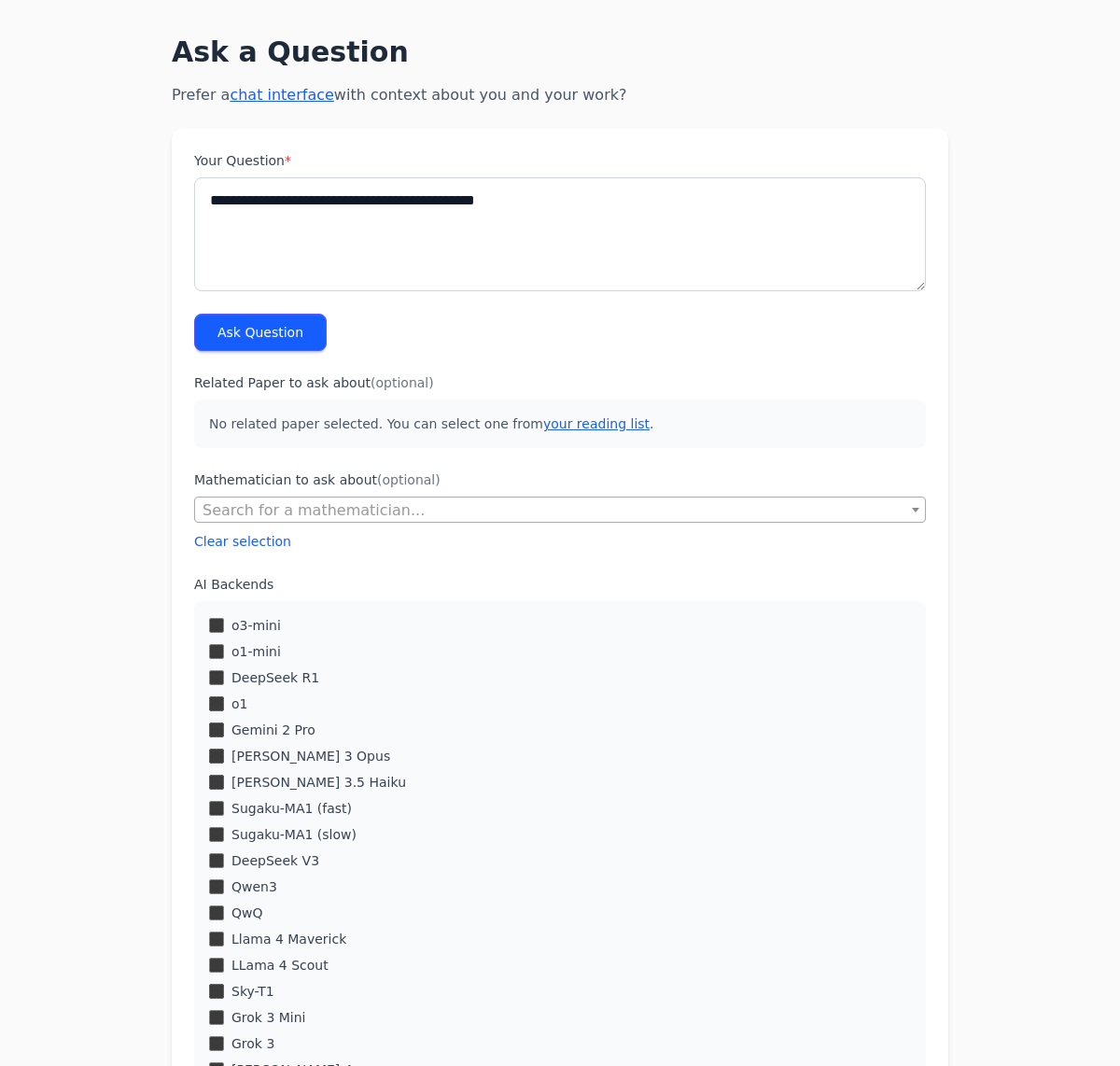
click at [304, 335] on button "Ask Question" at bounding box center [260, 332] width 132 height 37
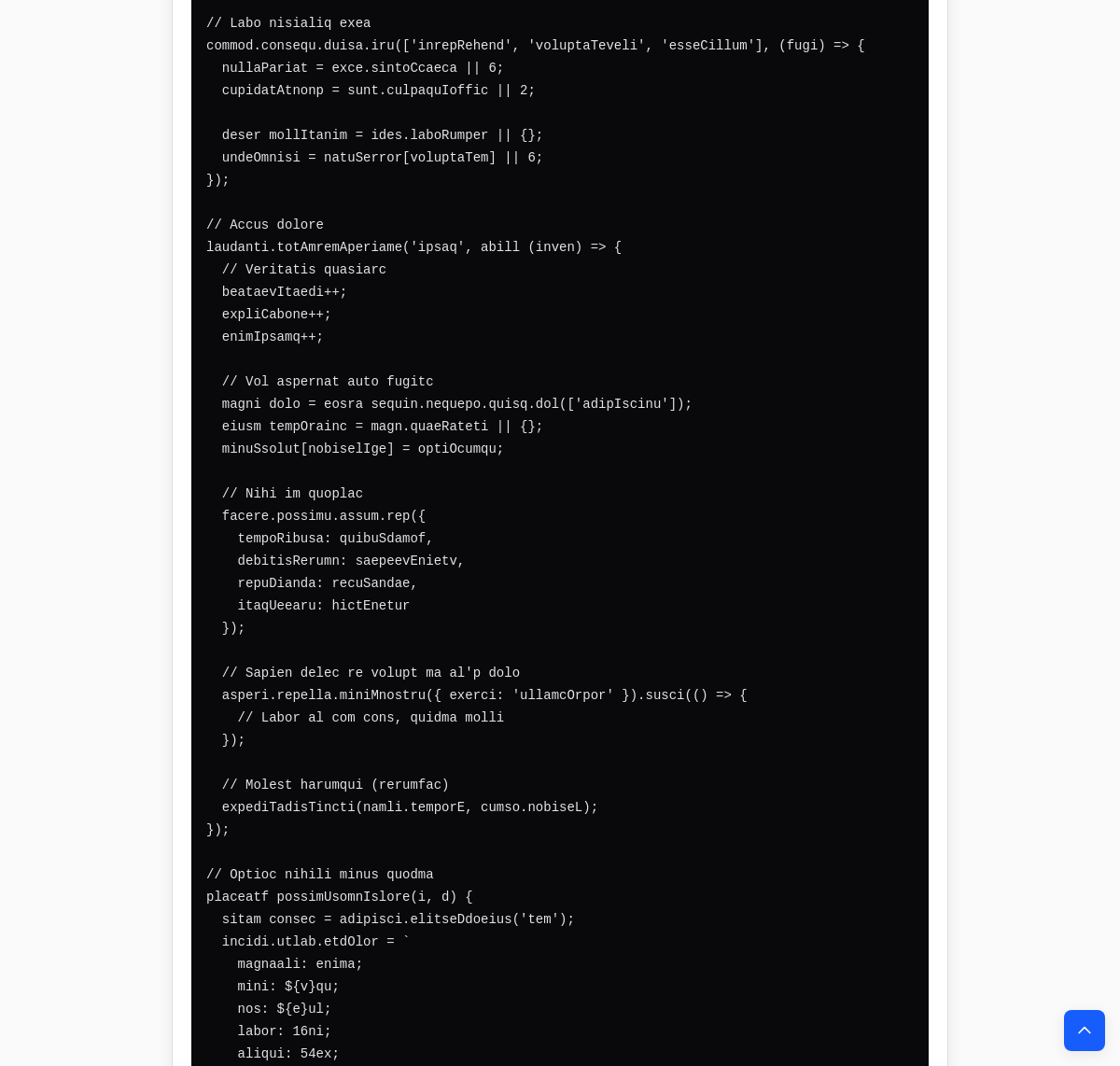
scroll to position [7314, 0]
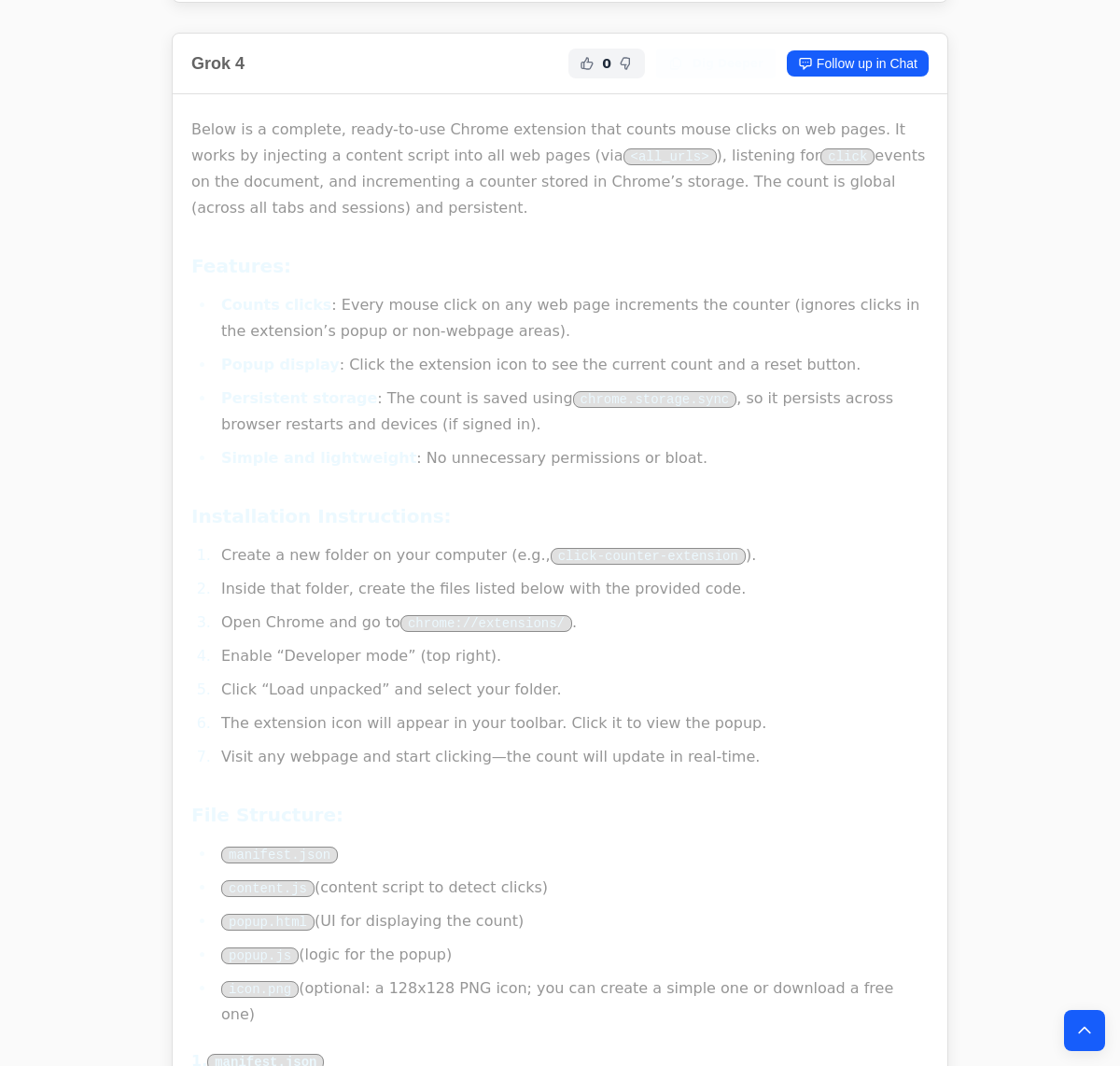
scroll to position [10020, 0]
